Goal: Check status

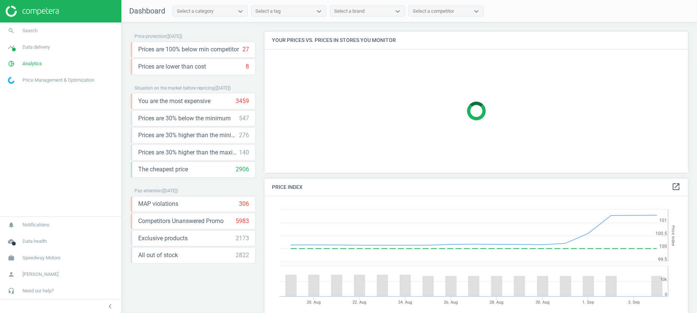
scroll to position [173, 424]
click at [38, 44] on span "Data delivery" at bounding box center [35, 47] width 27 height 7
click at [21, 95] on span "Rematching" at bounding box center [19, 97] width 23 height 6
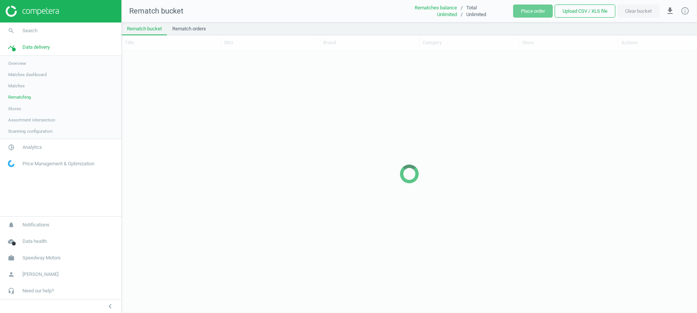
scroll to position [263, 576]
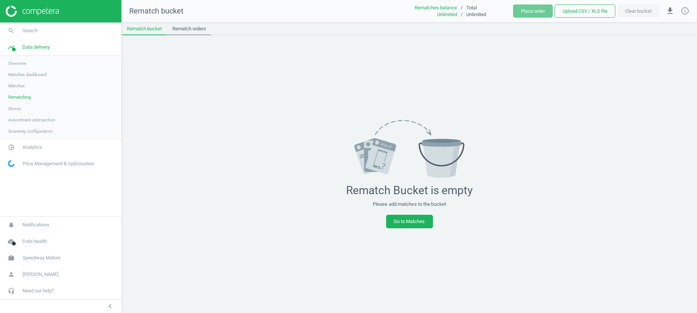
click at [191, 24] on link "Rematch orders" at bounding box center [189, 28] width 44 height 13
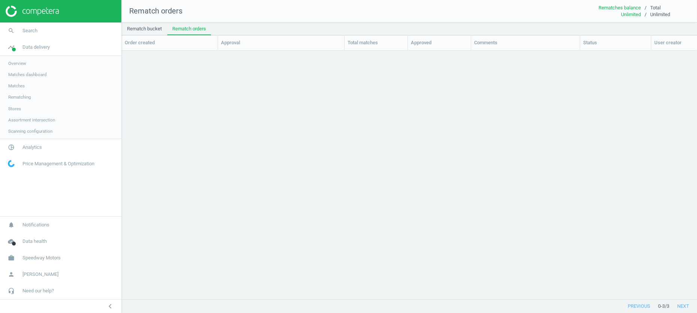
scroll to position [249, 576]
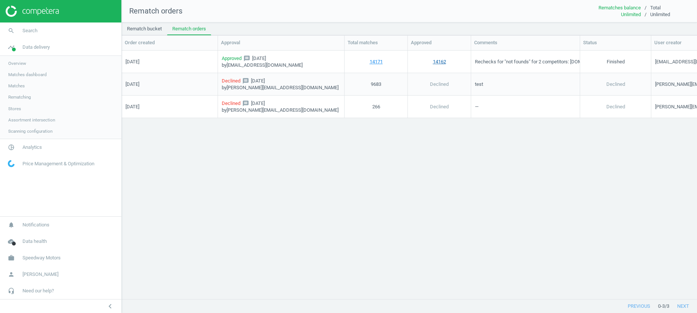
click at [438, 60] on link "14162" at bounding box center [439, 61] width 13 height 7
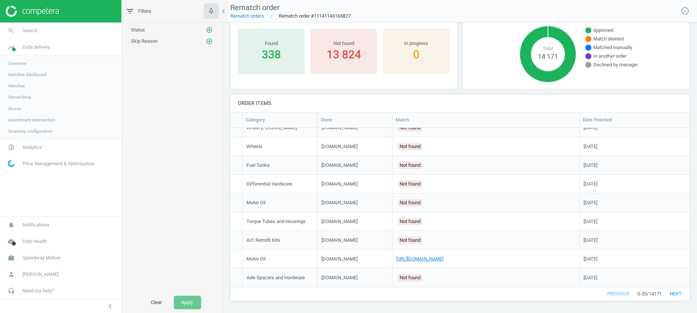
scroll to position [0, 205]
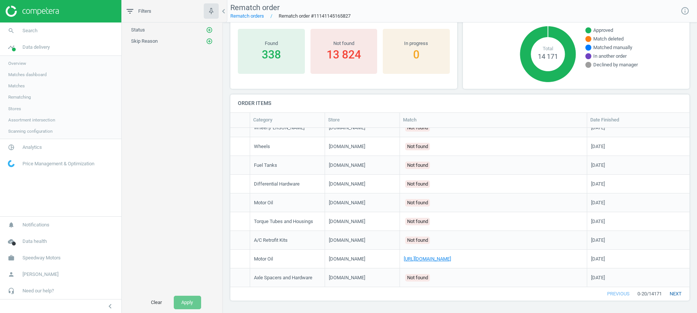
click at [679, 295] on button "next" at bounding box center [676, 293] width 28 height 13
